Goal: Task Accomplishment & Management: Use online tool/utility

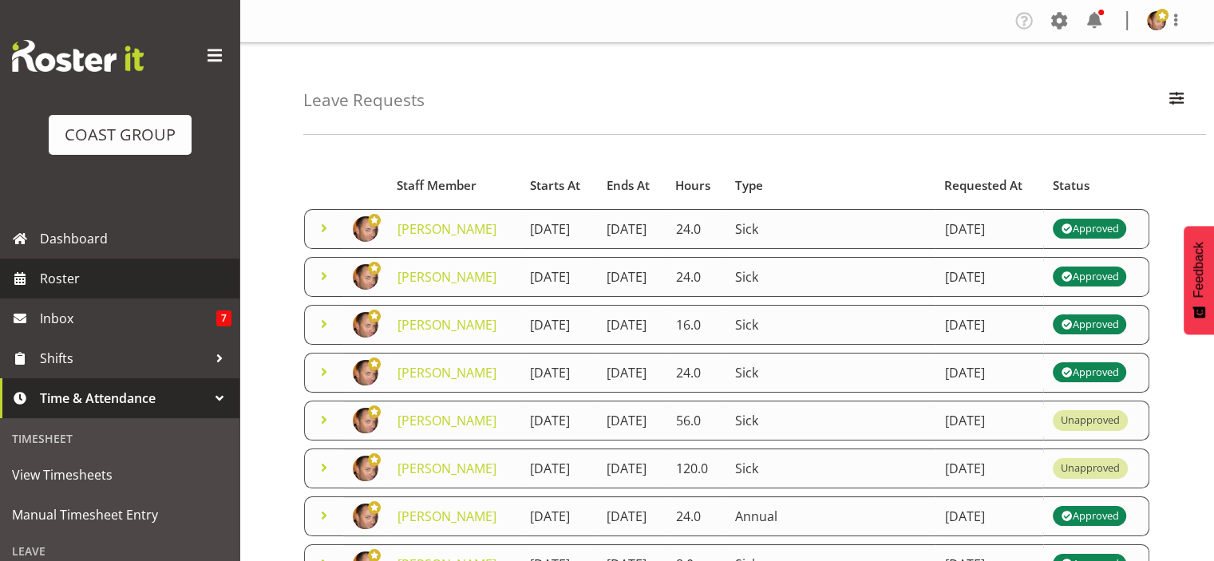
click at [89, 276] on span "Roster" at bounding box center [136, 279] width 192 height 24
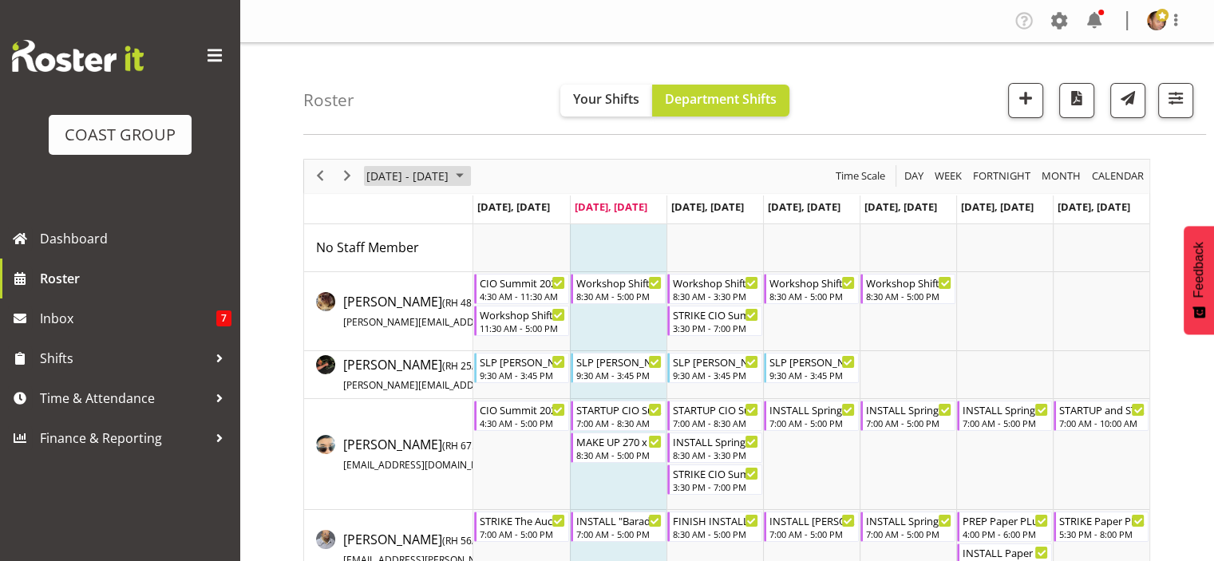
click at [469, 174] on span "August 2025" at bounding box center [459, 176] width 19 height 20
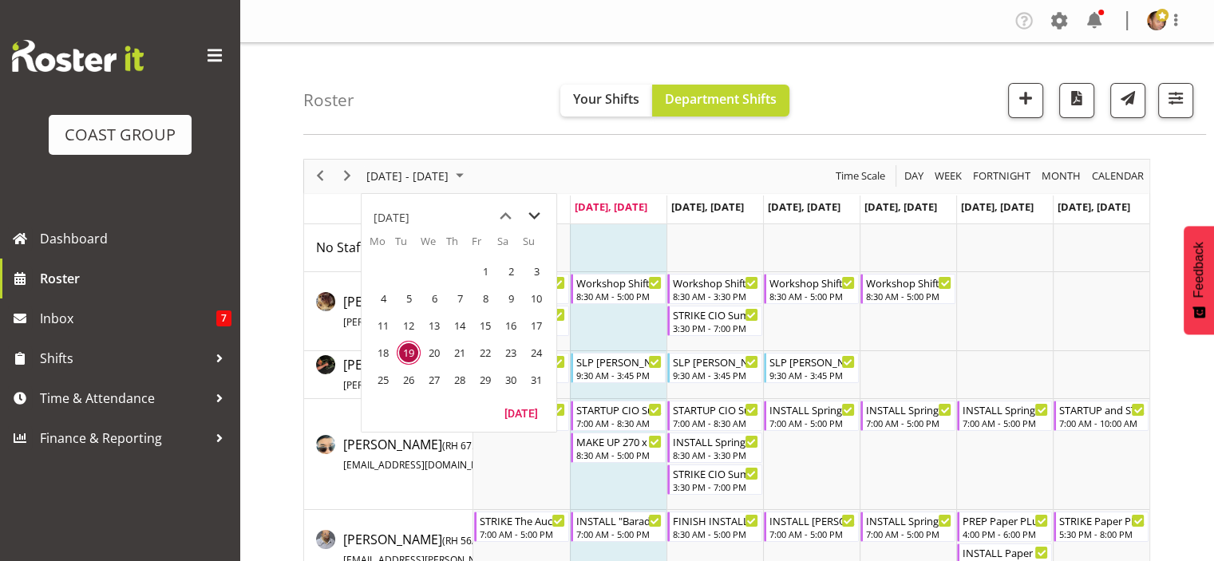
click at [537, 211] on span "next month" at bounding box center [535, 216] width 28 height 29
click at [433, 350] on span "24" at bounding box center [434, 353] width 24 height 24
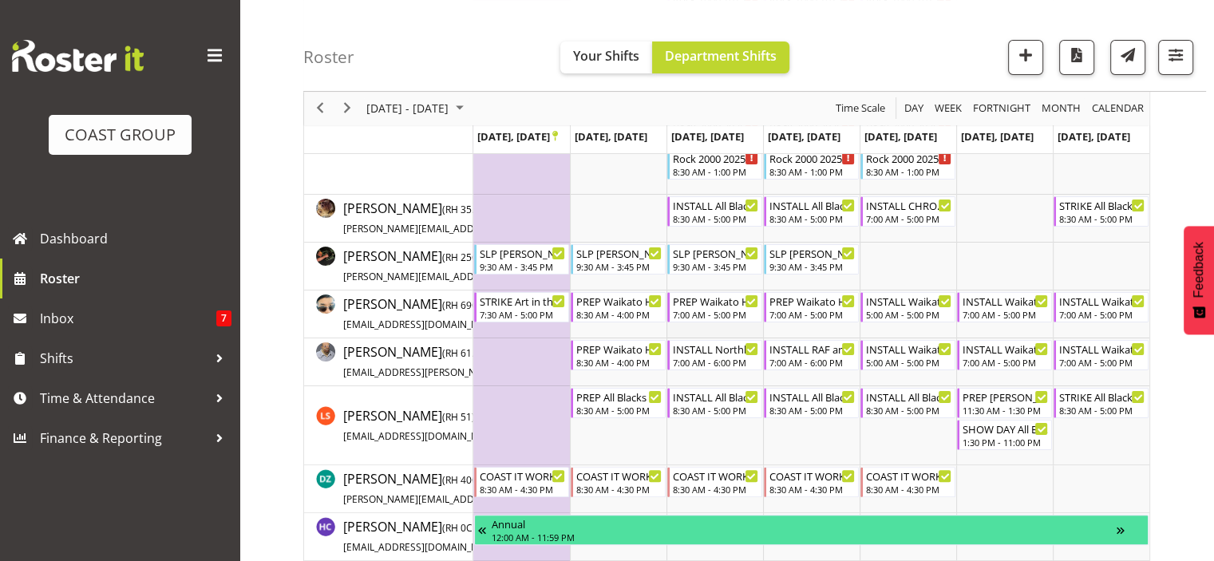
scroll to position [319, 0]
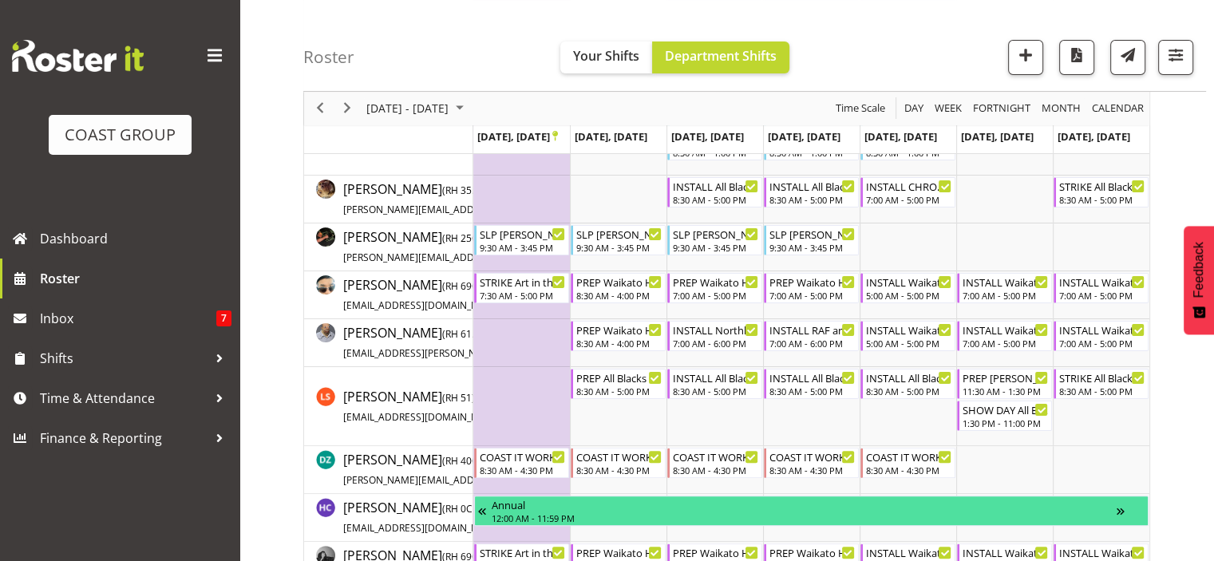
click at [327, 97] on div "previous period" at bounding box center [320, 109] width 27 height 34
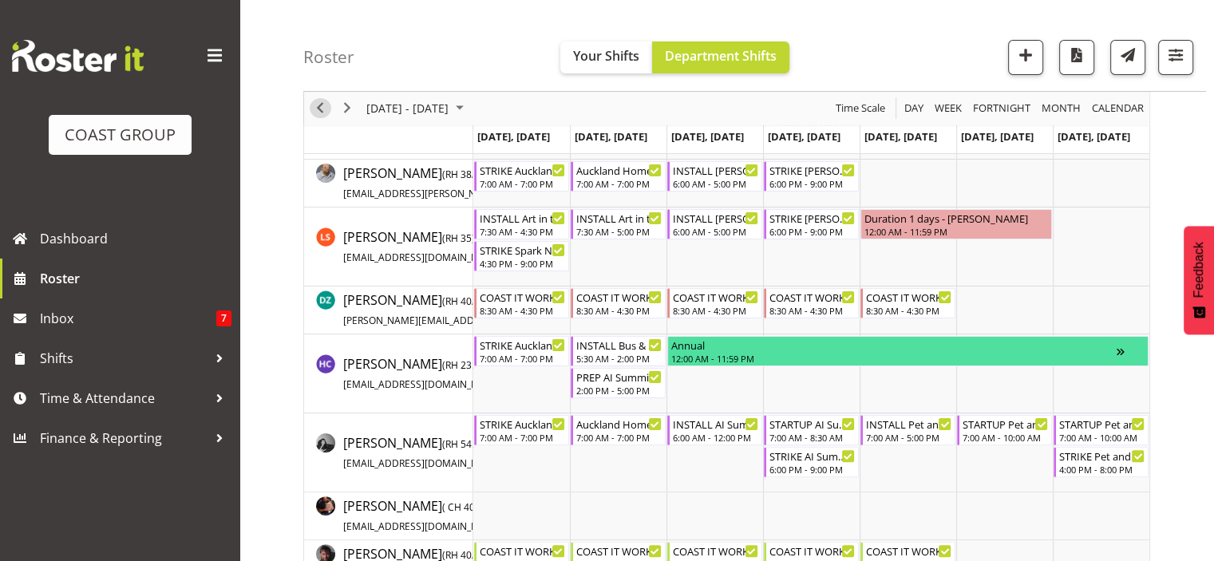
click at [316, 108] on span "Previous" at bounding box center [320, 109] width 19 height 20
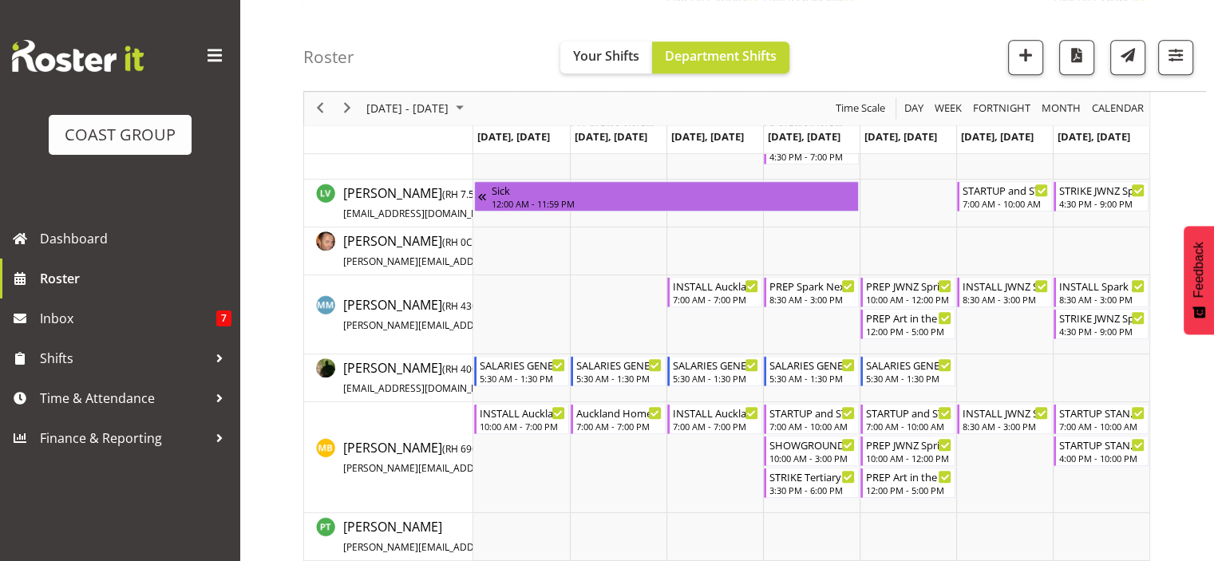
scroll to position [1038, 0]
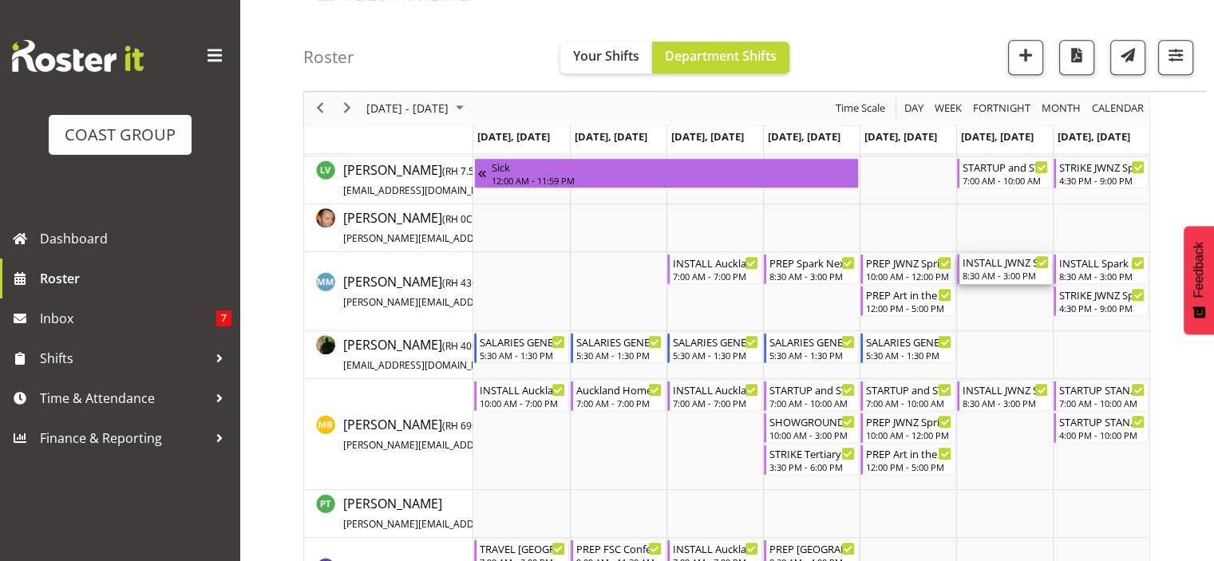
click at [992, 270] on div "8:30 AM - 3:00 PM" at bounding box center [1006, 275] width 86 height 13
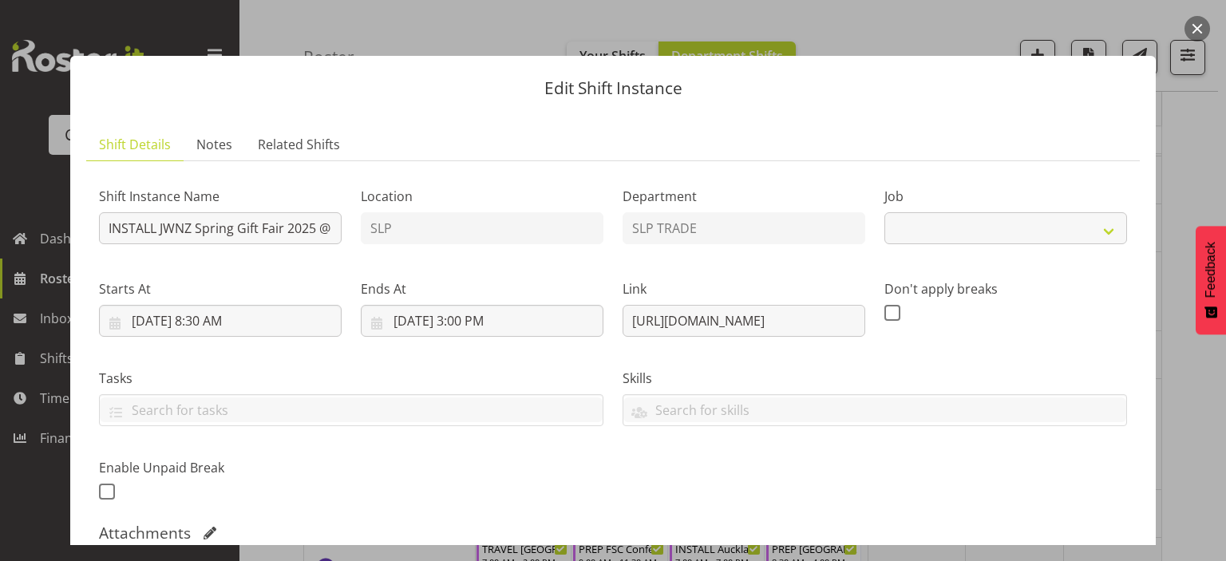
select select "9403"
click at [1194, 28] on button "button" at bounding box center [1198, 29] width 26 height 26
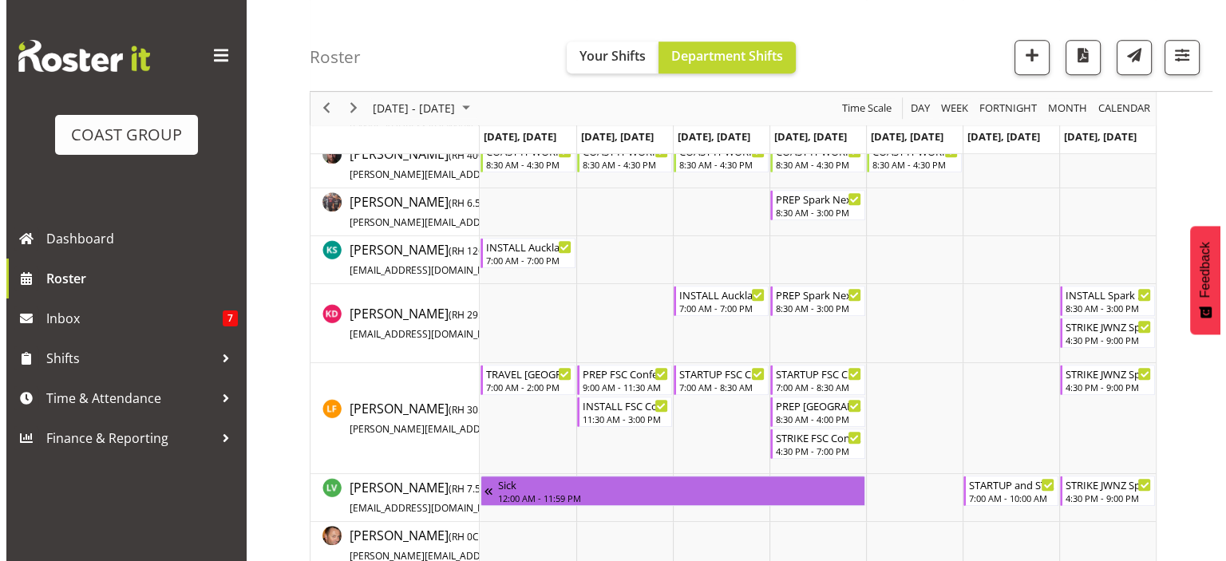
scroll to position [719, 0]
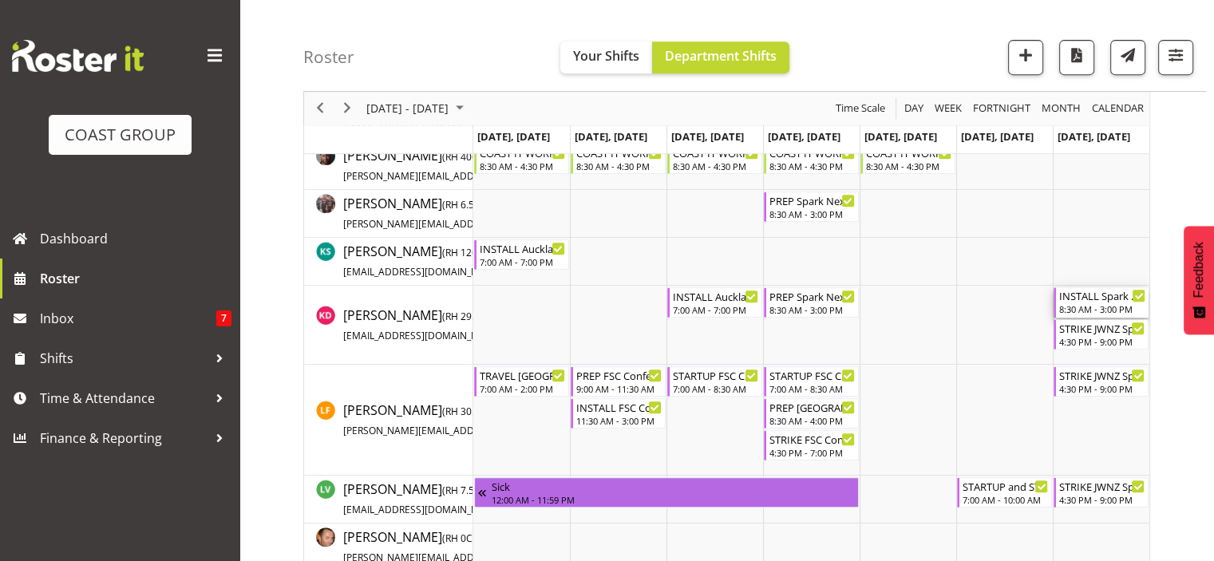
click at [1110, 311] on div "8:30 AM - 3:00 PM" at bounding box center [1102, 309] width 86 height 13
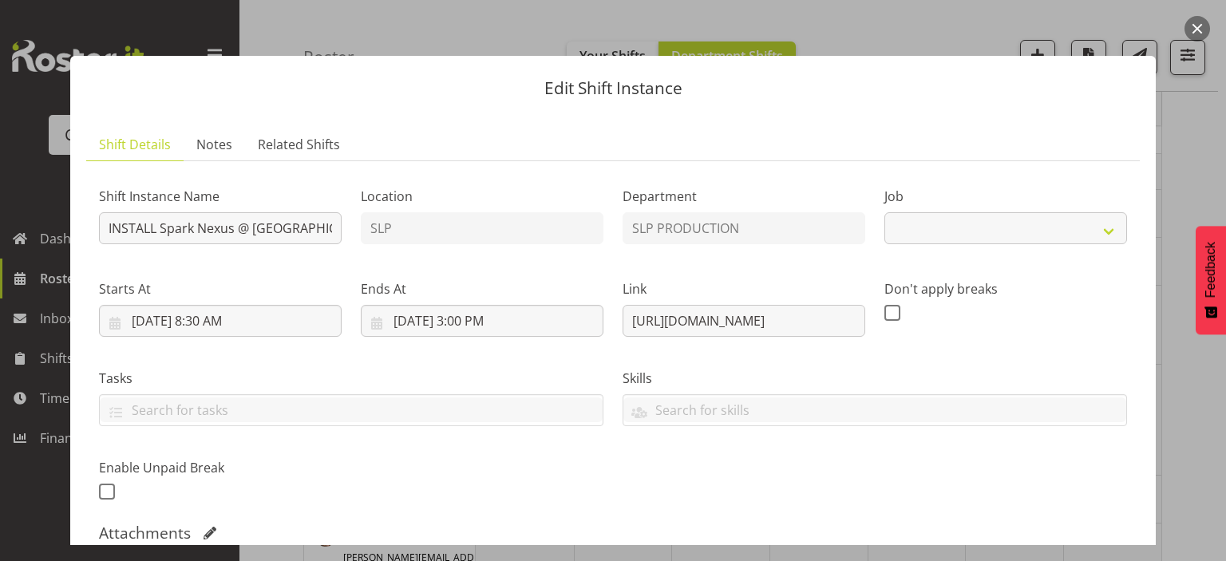
select select "10454"
